Goal: Unclear: Browse casually

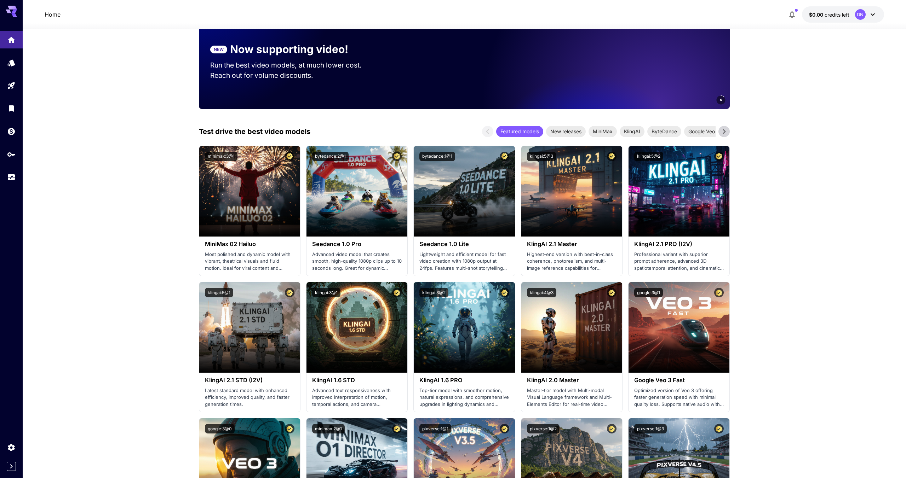
scroll to position [154, 0]
